Goal: Transaction & Acquisition: Purchase product/service

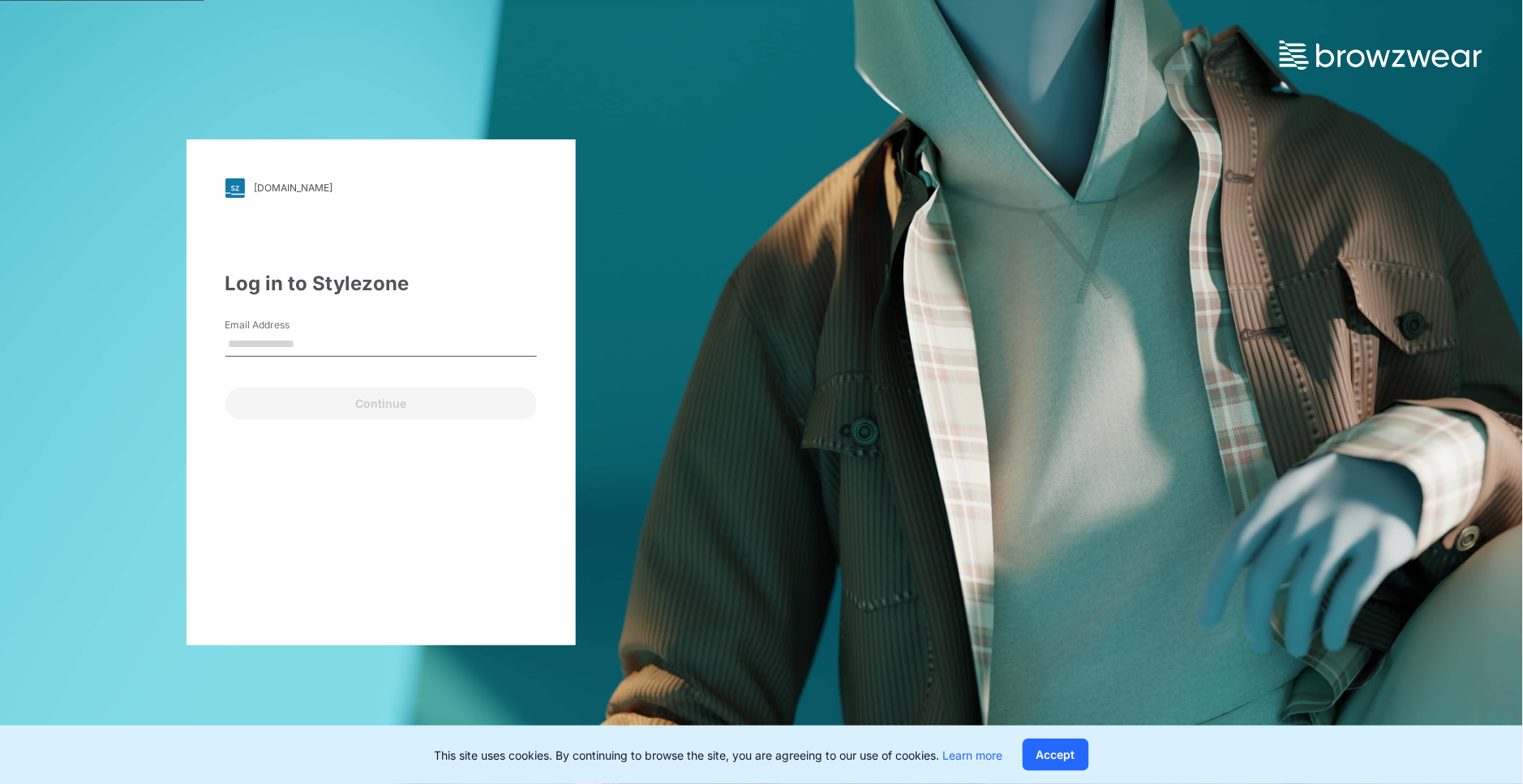
type input "**********"
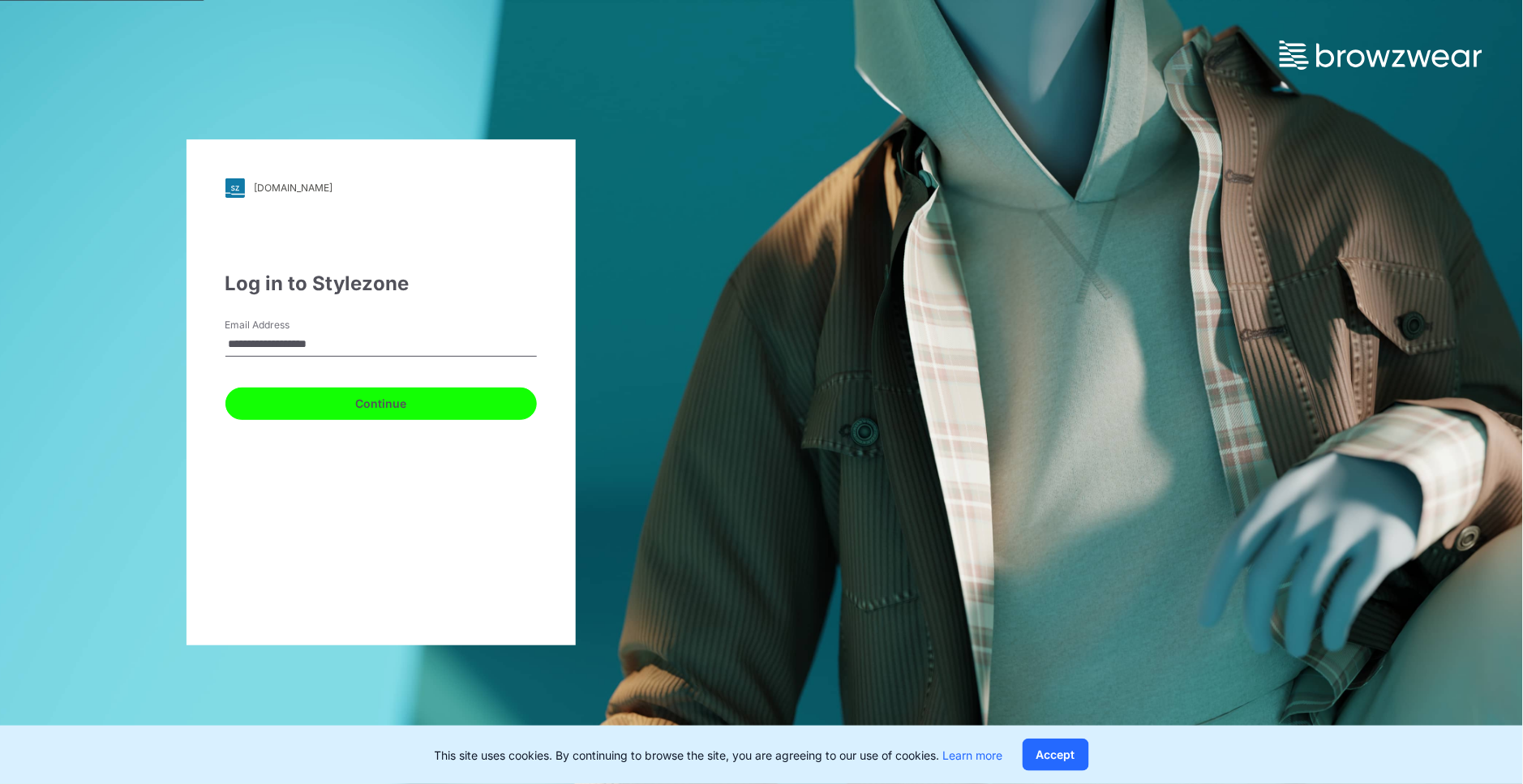
click at [434, 406] on button "Continue" at bounding box center [381, 404] width 311 height 33
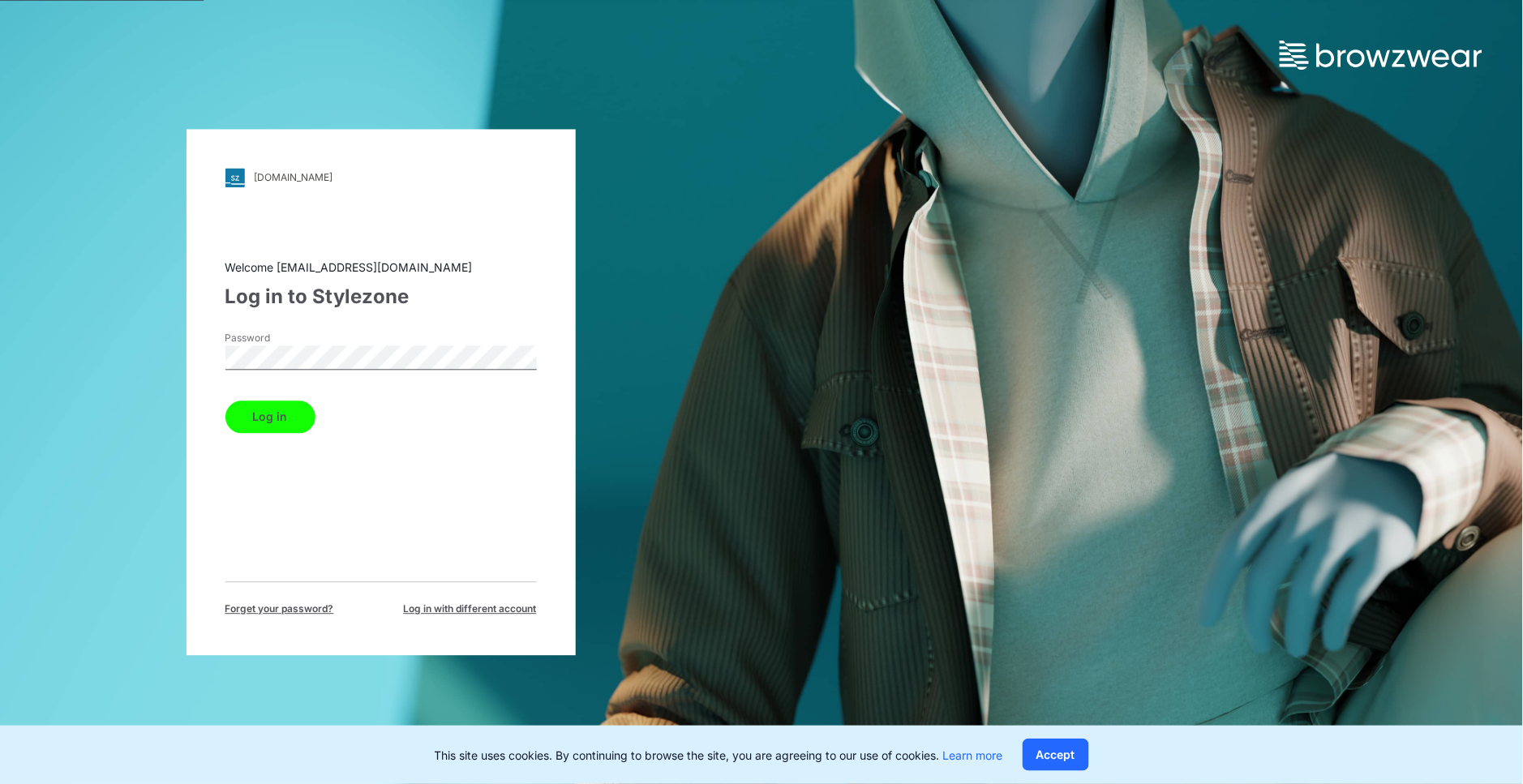
click at [304, 418] on button "Log in" at bounding box center [270, 417] width 90 height 33
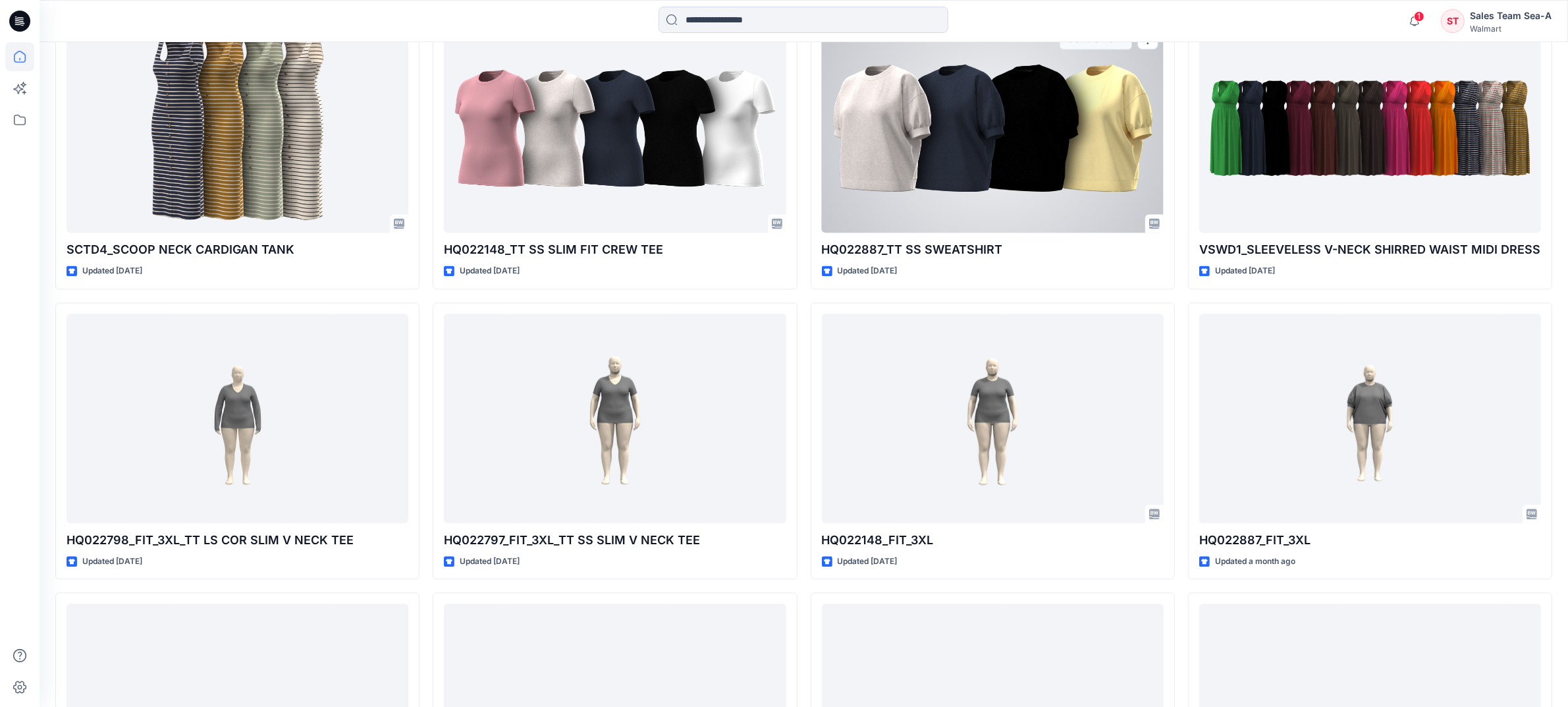
scroll to position [3875, 0]
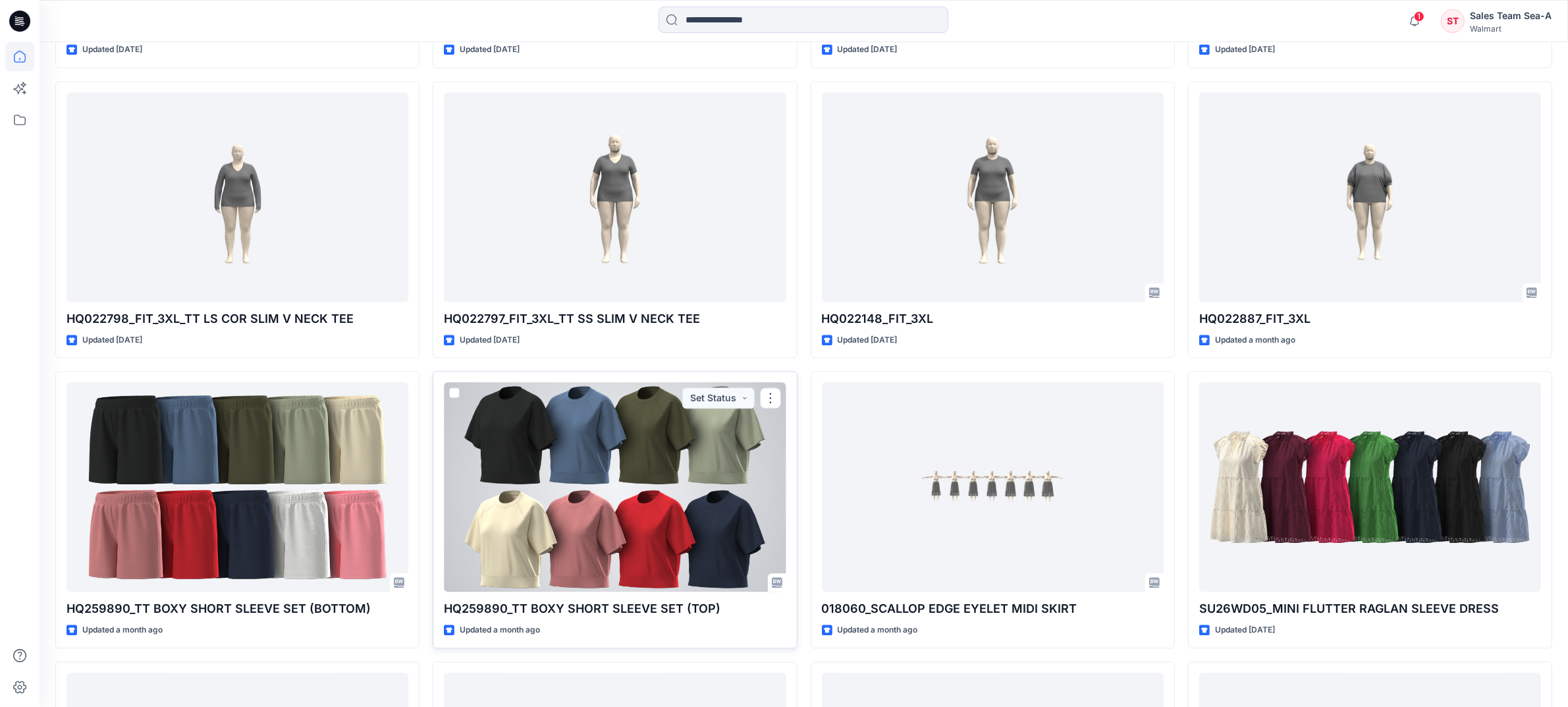
click at [679, 488] on div at bounding box center [615, 487] width 342 height 209
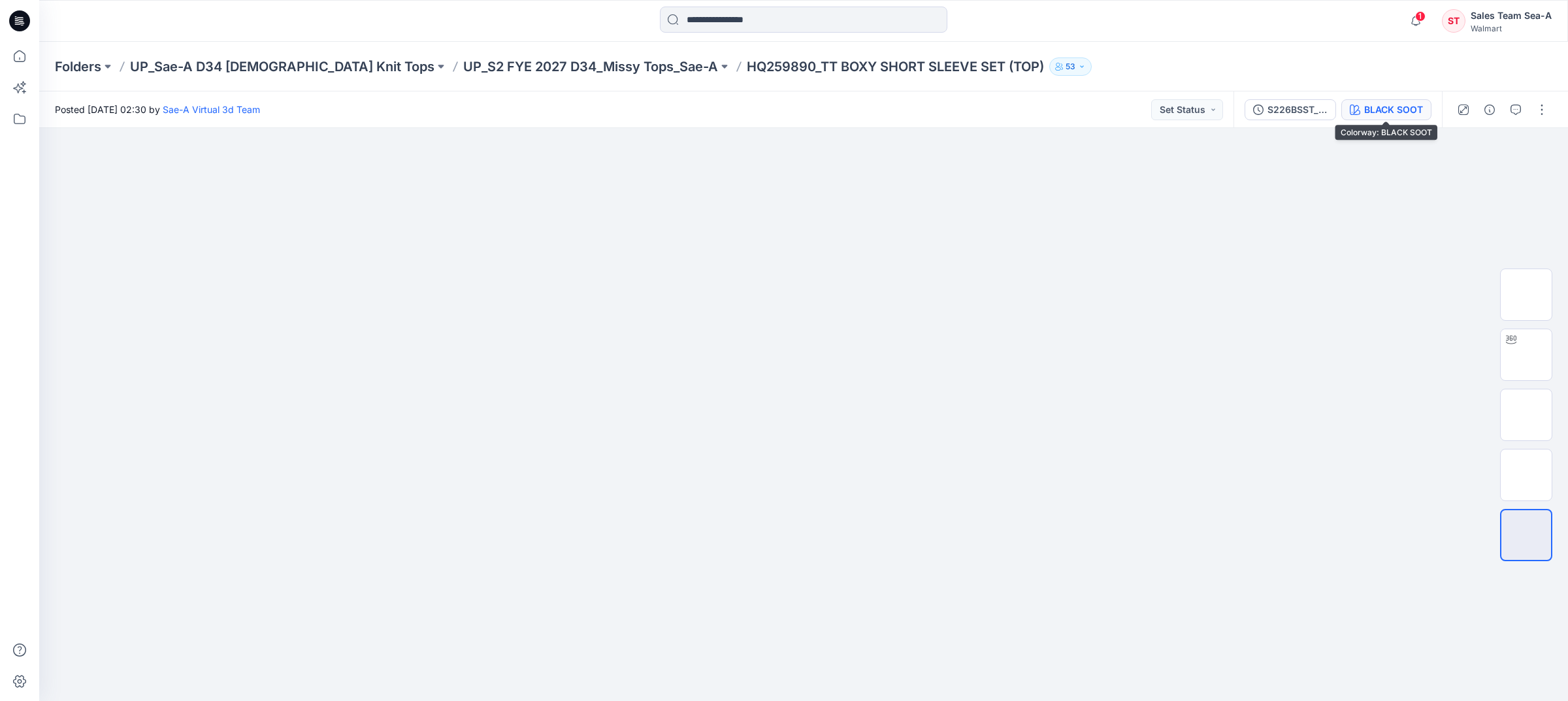
click at [1226, 110] on icon "button" at bounding box center [1355, 110] width 10 height 10
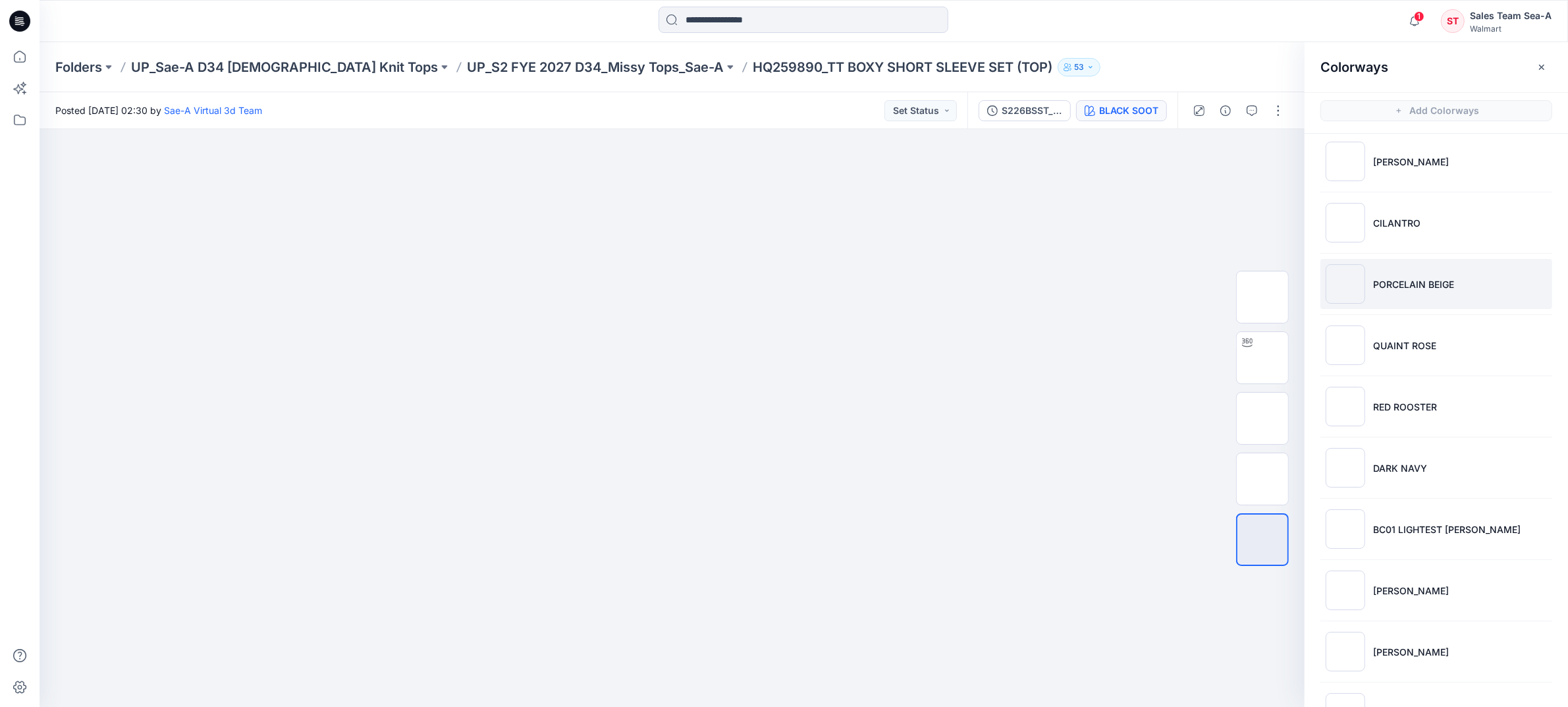
scroll to position [246, 0]
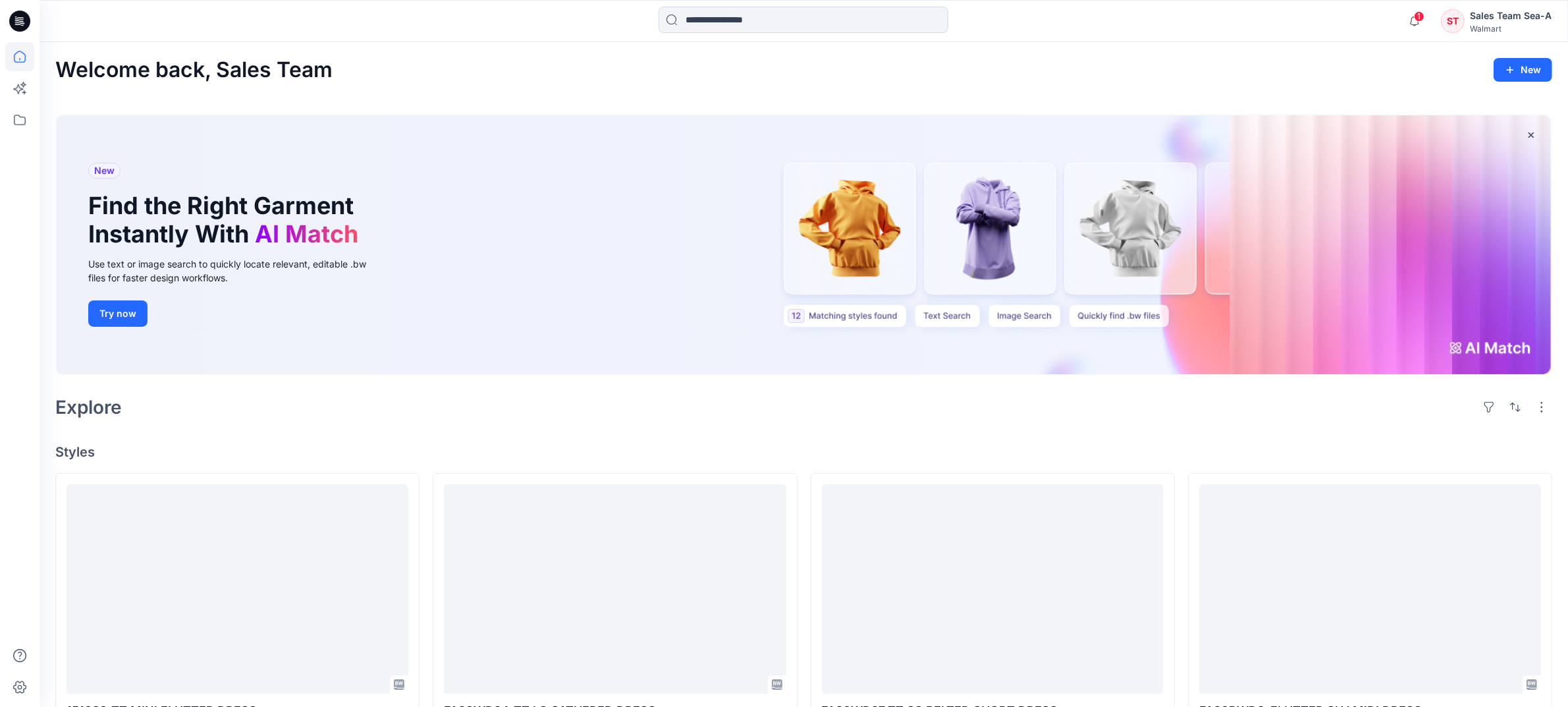
scroll to position [3875, 0]
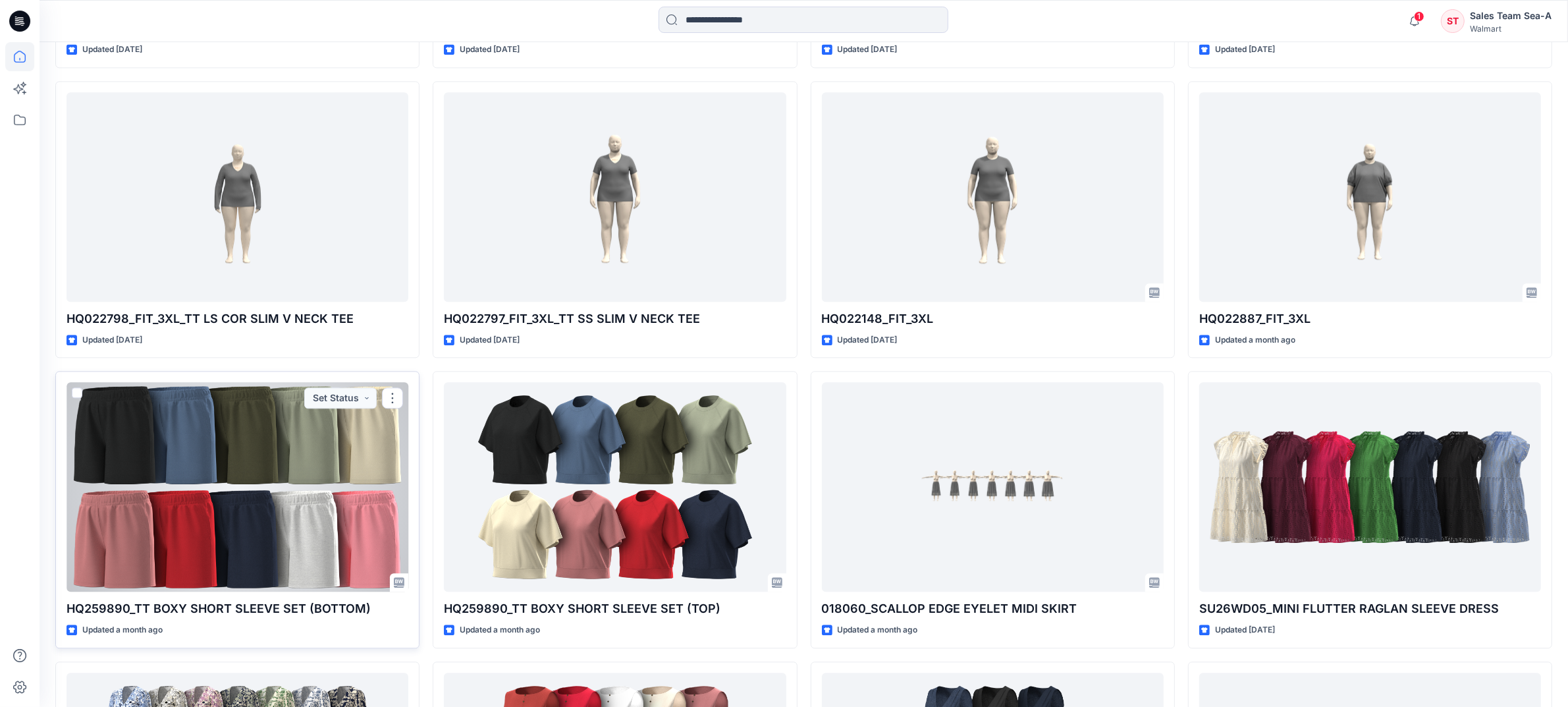
click at [158, 512] on div at bounding box center [237, 487] width 342 height 209
